Goal: Find specific page/section: Find specific page/section

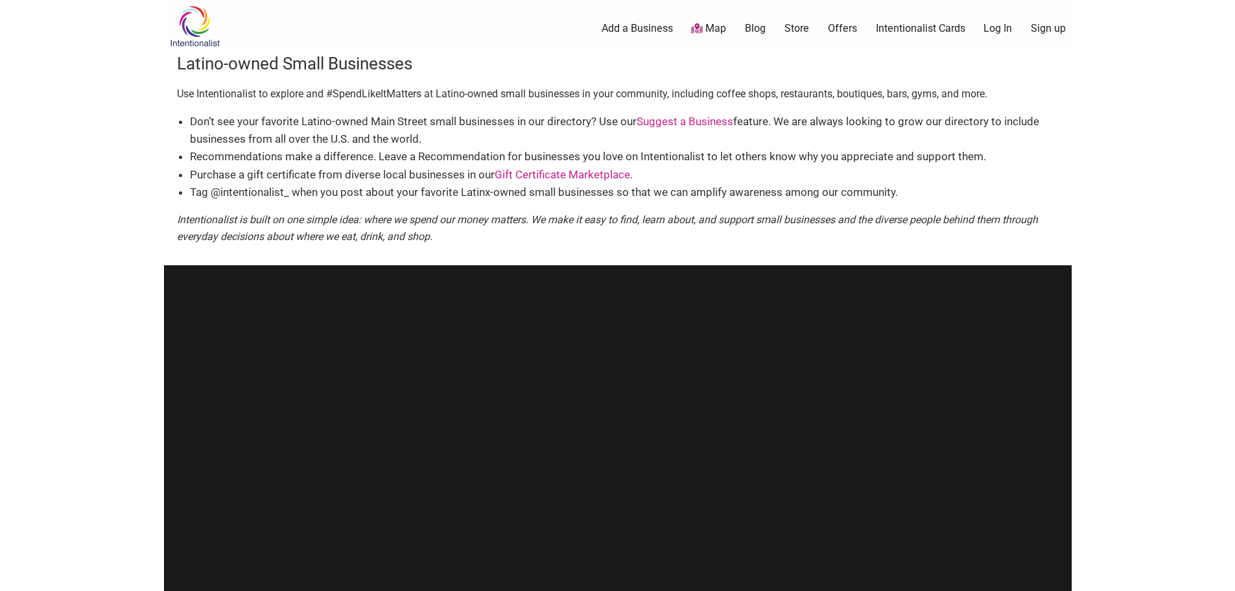
click at [1129, 78] on link "Map" at bounding box center [1144, 71] width 31 height 32
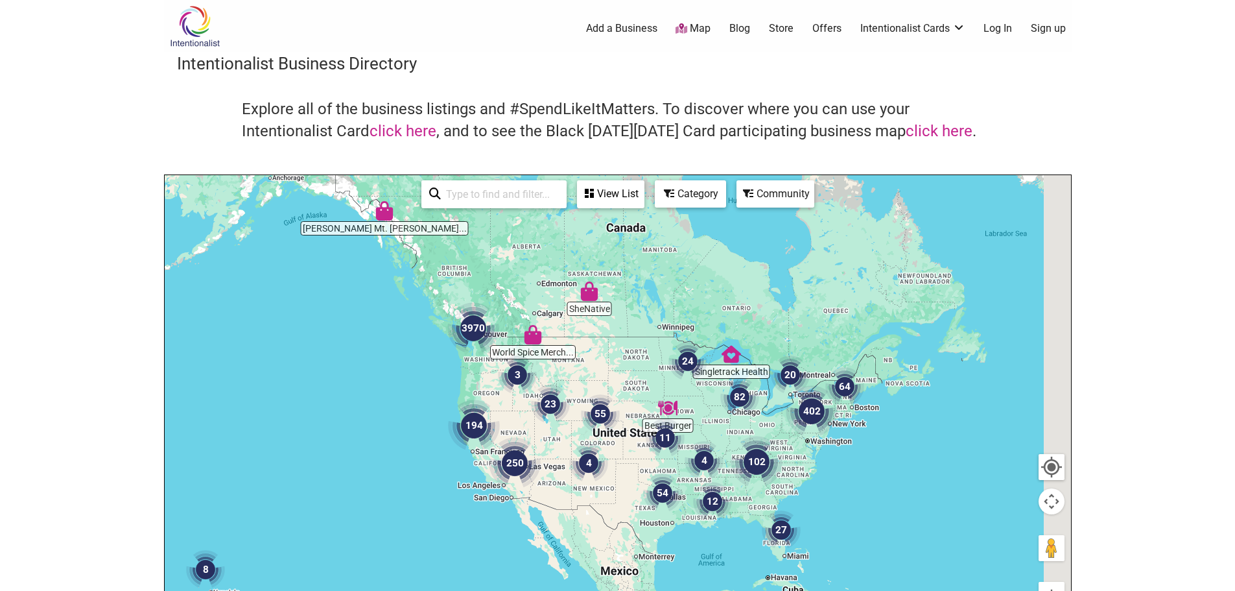
drag, startPoint x: 858, startPoint y: 344, endPoint x: 706, endPoint y: 329, distance: 152.4
click at [714, 329] on div at bounding box center [618, 427] width 907 height 505
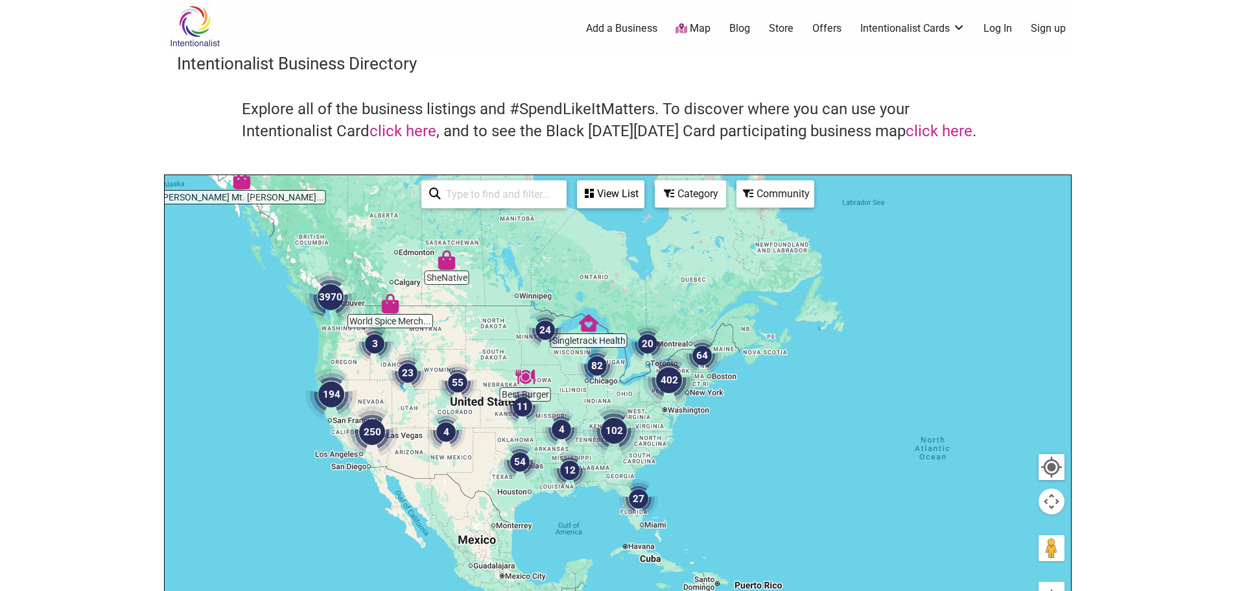
drag, startPoint x: 613, startPoint y: 322, endPoint x: 606, endPoint y: 294, distance: 28.6
click at [606, 294] on div at bounding box center [618, 427] width 907 height 505
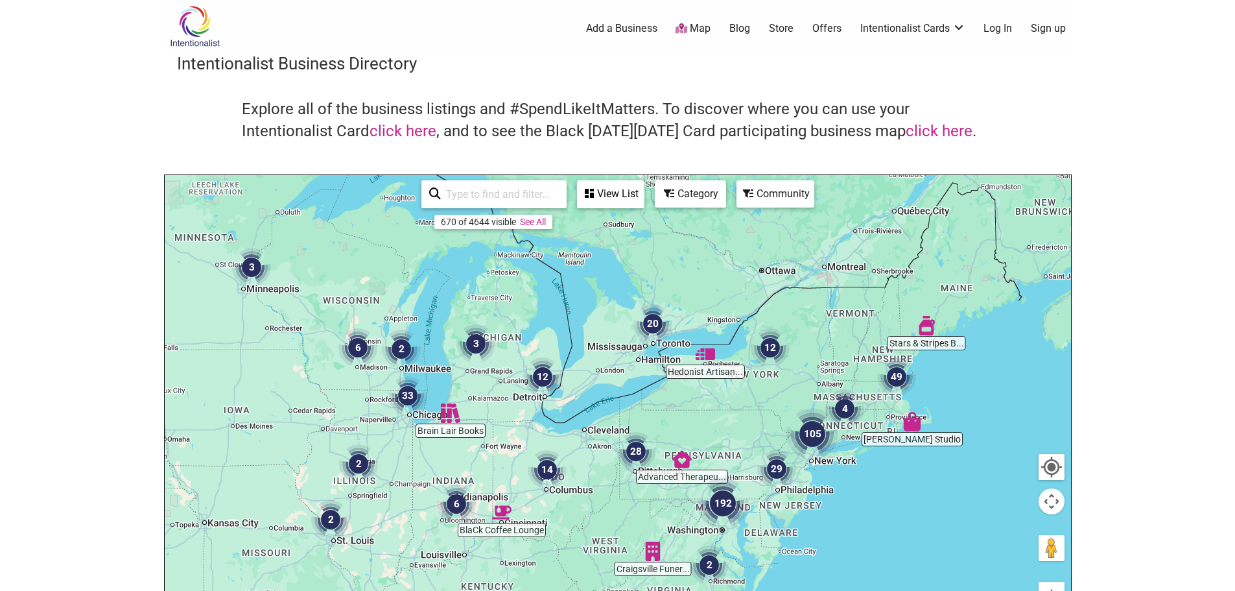
drag, startPoint x: 622, startPoint y: 263, endPoint x: 708, endPoint y: 341, distance: 116.2
click at [706, 340] on div at bounding box center [618, 427] width 907 height 505
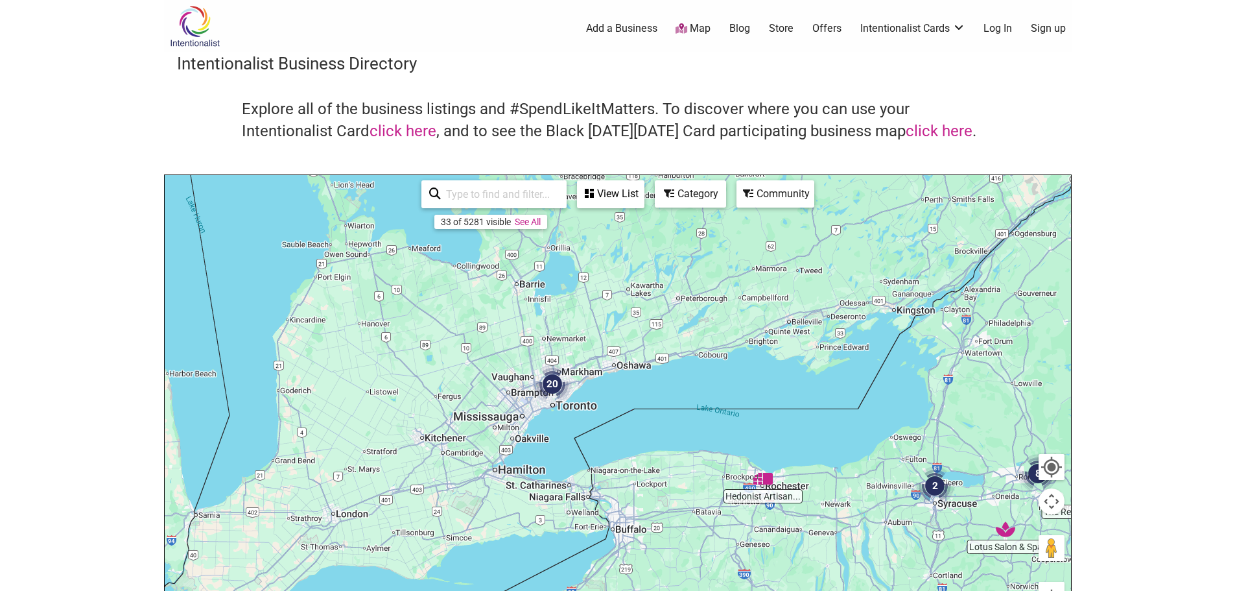
drag, startPoint x: 630, startPoint y: 348, endPoint x: 761, endPoint y: 343, distance: 131.7
click at [709, 343] on div at bounding box center [618, 427] width 907 height 505
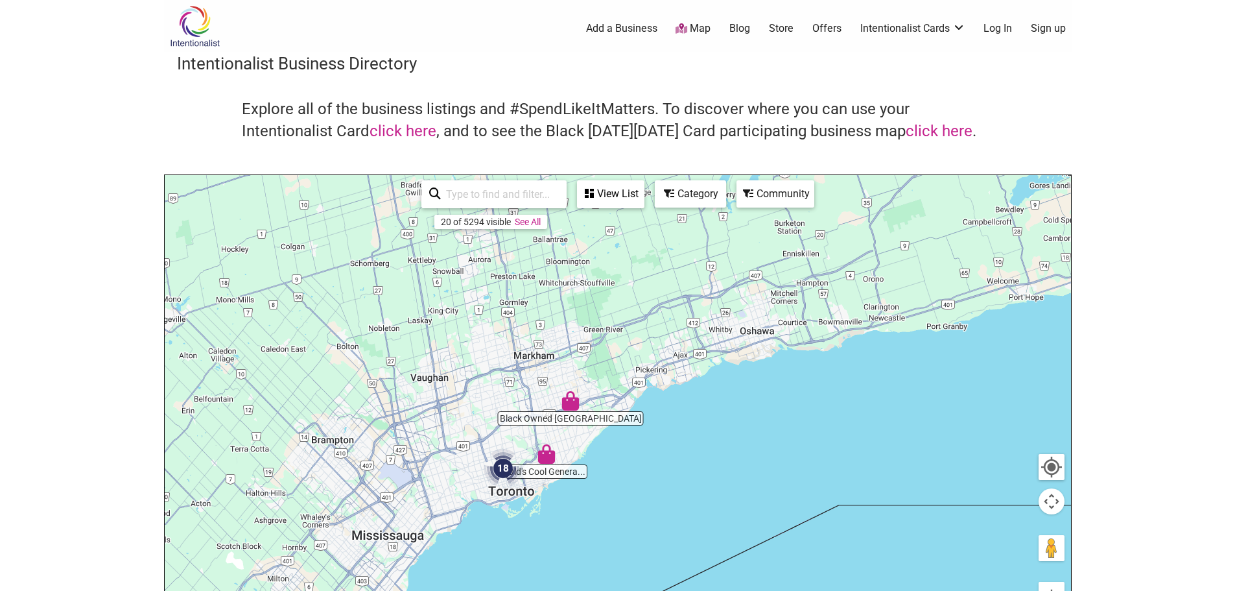
drag, startPoint x: 666, startPoint y: 409, endPoint x: 763, endPoint y: 353, distance: 111.2
click at [754, 356] on div at bounding box center [618, 427] width 907 height 505
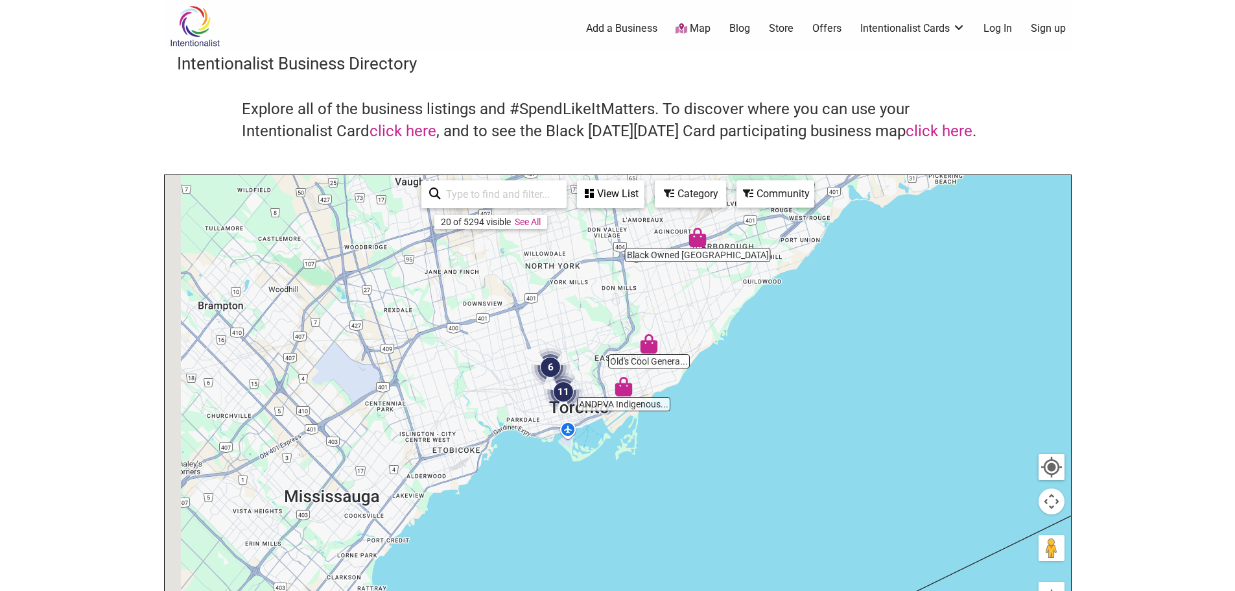
drag, startPoint x: 689, startPoint y: 302, endPoint x: 761, endPoint y: 333, distance: 78.4
click at [751, 327] on div at bounding box center [618, 427] width 907 height 505
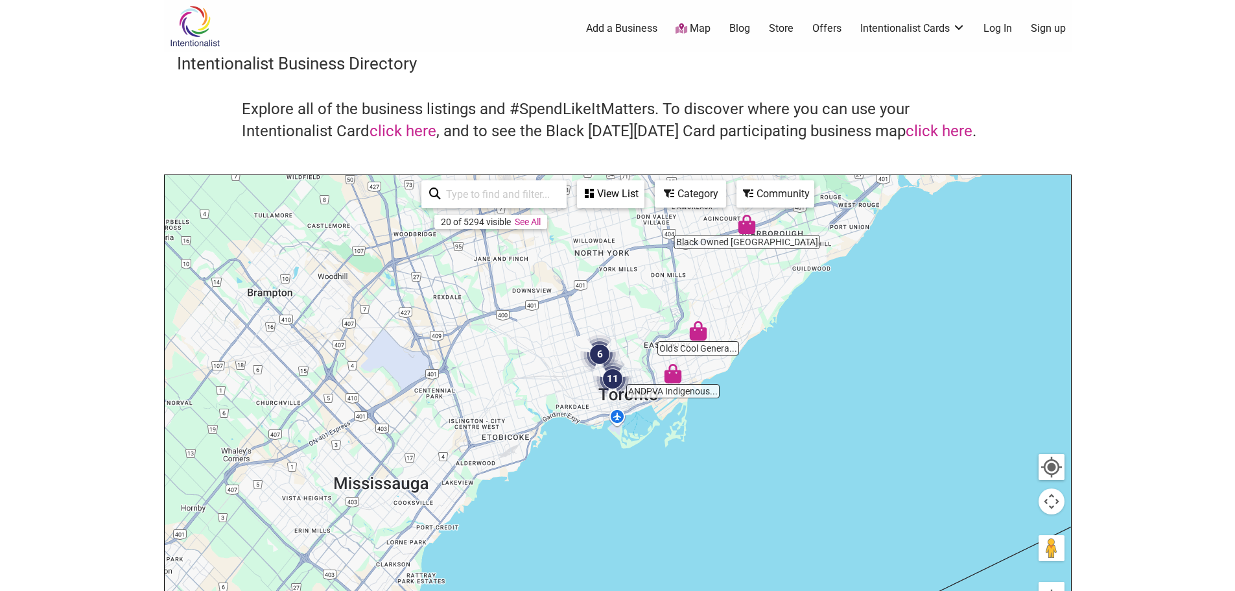
drag, startPoint x: 744, startPoint y: 366, endPoint x: 743, endPoint y: 330, distance: 35.7
click at [743, 330] on div at bounding box center [618, 427] width 907 height 505
click at [624, 201] on div "View List" at bounding box center [610, 194] width 65 height 25
click at [506, 233] on icon at bounding box center [503, 231] width 9 height 10
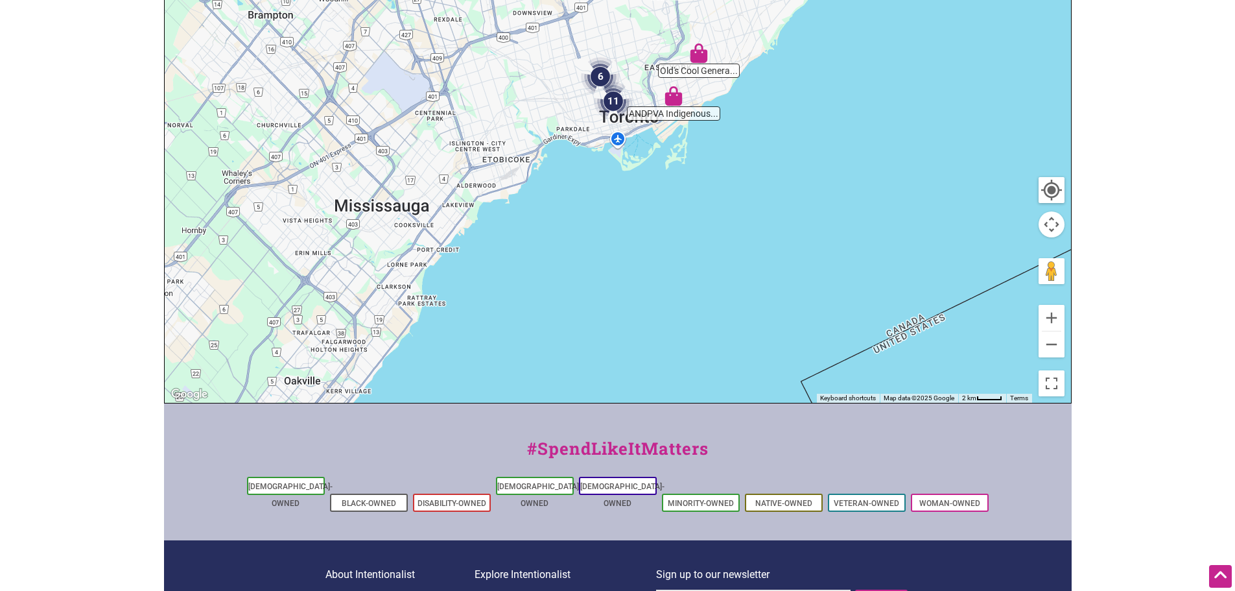
scroll to position [398, 0]
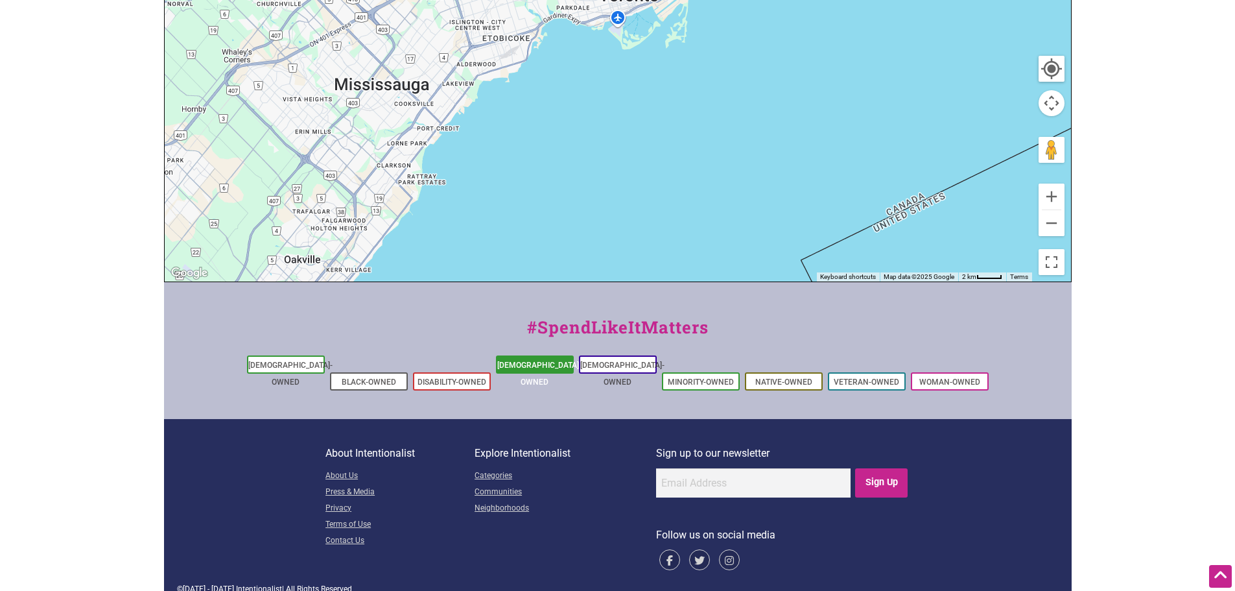
click at [534, 363] on link "[DEMOGRAPHIC_DATA]-Owned" at bounding box center [539, 374] width 84 height 26
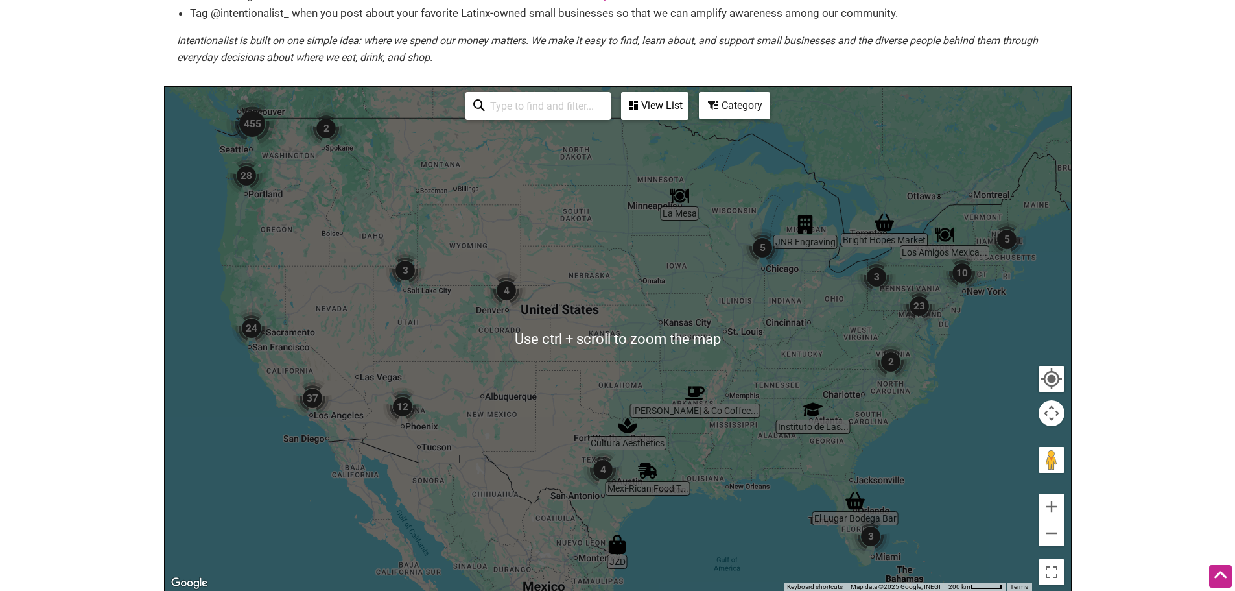
scroll to position [195, 0]
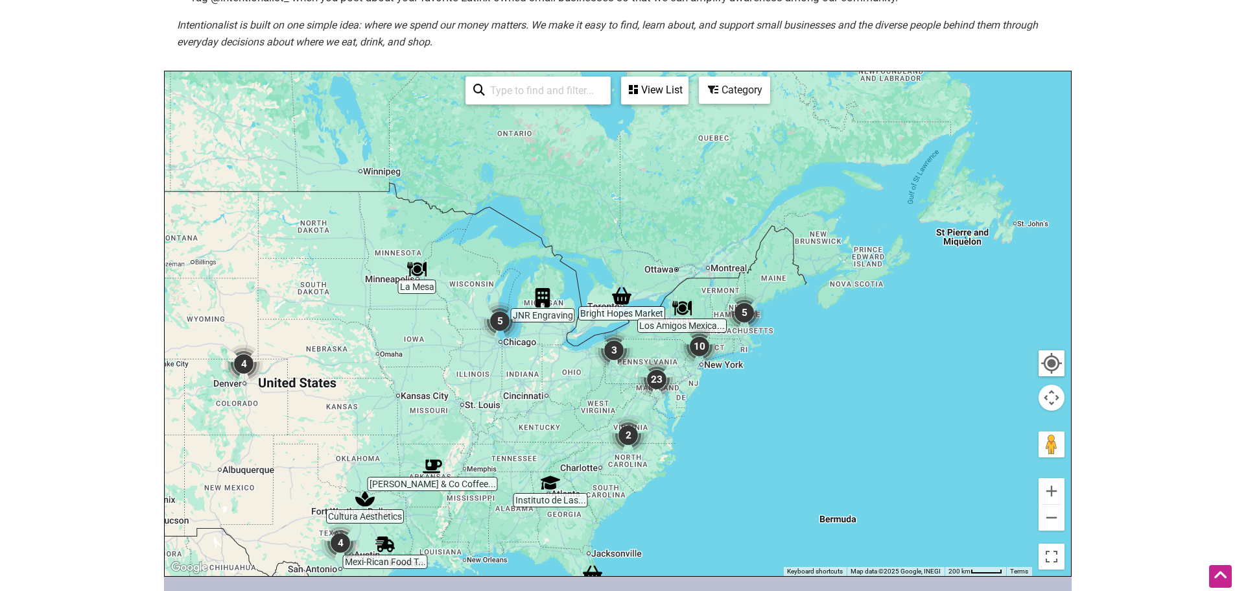
drag, startPoint x: 953, startPoint y: 190, endPoint x: 686, endPoint y: 281, distance: 281.8
click at [686, 281] on div at bounding box center [618, 323] width 907 height 505
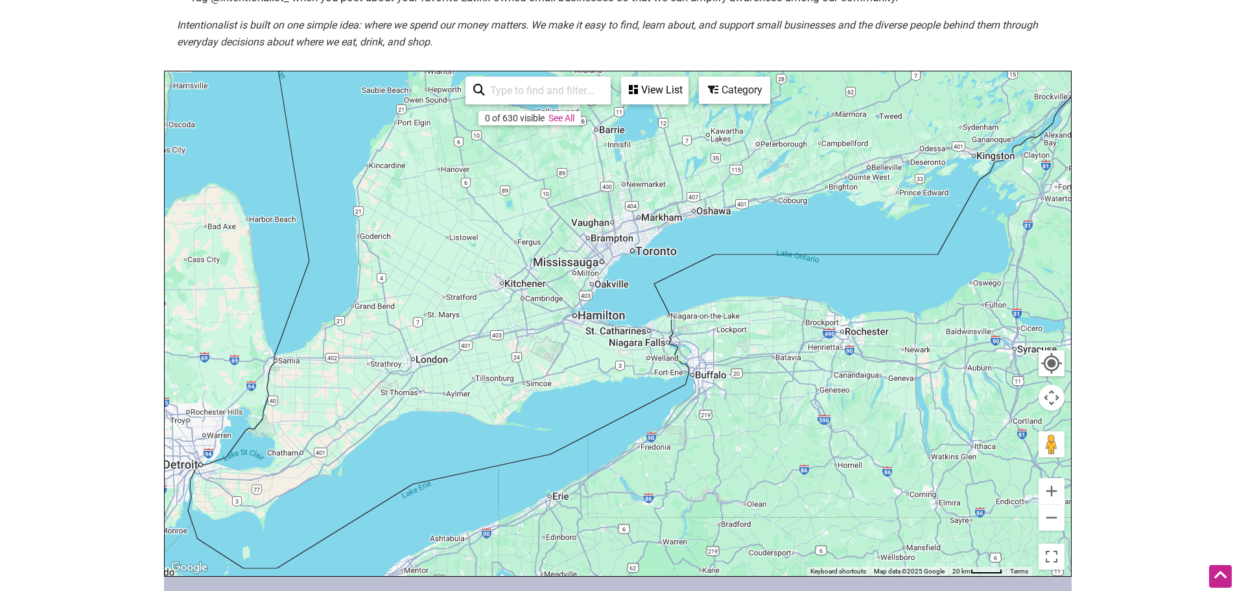
drag, startPoint x: 505, startPoint y: 496, endPoint x: 735, endPoint y: 149, distance: 416.6
click at [735, 149] on div at bounding box center [618, 323] width 907 height 505
